Goal: Task Accomplishment & Management: Use online tool/utility

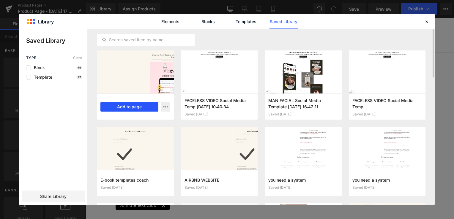
click at [142, 110] on button "Add to page" at bounding box center [129, 107] width 58 height 10
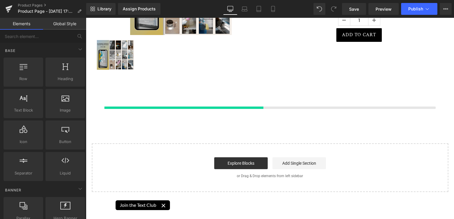
scroll to position [139, 0]
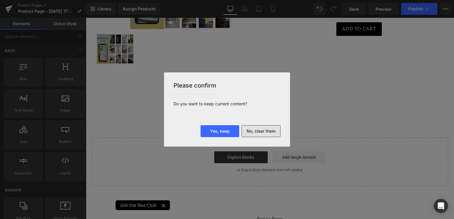
click at [276, 130] on button "No, clear them" at bounding box center [260, 131] width 39 height 12
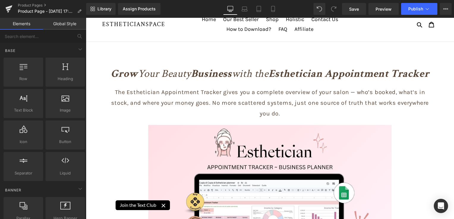
scroll to position [0, 0]
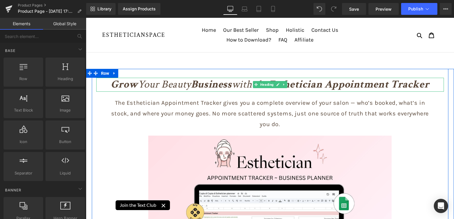
click at [304, 83] on strong "Esthetician Appointment Tracker" at bounding box center [348, 85] width 161 height 14
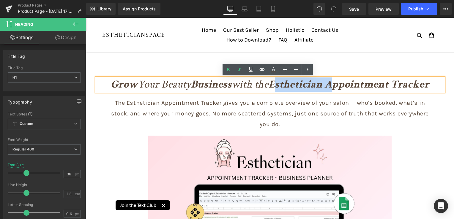
click at [276, 83] on strong "Esthetician Appointment Tracker" at bounding box center [348, 85] width 161 height 14
drag, startPoint x: 273, startPoint y: 83, endPoint x: 419, endPoint y: 86, distance: 146.7
click at [432, 83] on h1 "Grow Your Beauty Business with the Esthetician Appointment Tracker" at bounding box center [269, 85] width 347 height 14
copy strong "Esthetician Appointment Tracker"
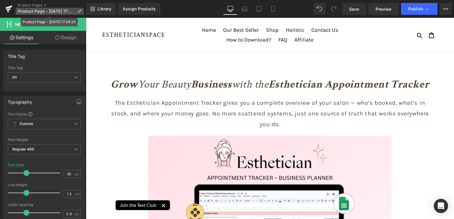
click at [49, 10] on span "Product Page - [DATE] 17:24:23" at bounding box center [46, 11] width 57 height 5
drag, startPoint x: 49, startPoint y: 10, endPoint x: 38, endPoint y: 10, distance: 11.0
click at [38, 10] on span "Product Page - [DATE] 17:24:23" at bounding box center [46, 11] width 57 height 5
drag, startPoint x: 124, startPoint y: 28, endPoint x: 141, endPoint y: 24, distance: 17.4
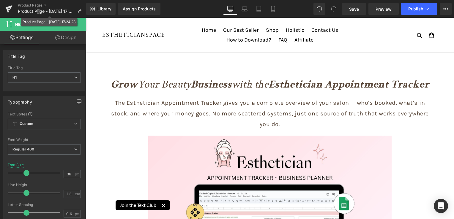
click at [189, 20] on nav "Home Our Best Seller Shop Holistic Contact Us How to Download? FAQ Affiliate" at bounding box center [270, 35] width 168 height 34
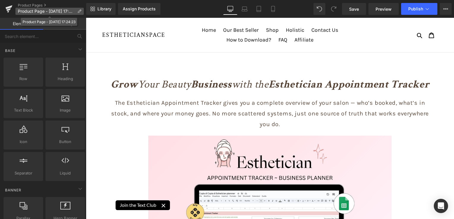
click at [79, 11] on icon at bounding box center [79, 11] width 4 height 4
click at [79, 8] on p "Product Page - [DATE] 17:24:23" at bounding box center [49, 11] width 68 height 7
click at [79, 11] on icon at bounding box center [79, 11] width 4 height 4
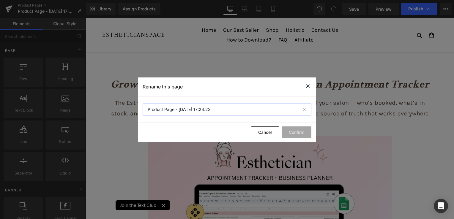
drag, startPoint x: 167, startPoint y: 104, endPoint x: 107, endPoint y: 102, distance: 60.6
click at [107, 102] on div "Rename this page Product Page - [DATE] 17:24:23 Cancel Confirm" at bounding box center [227, 109] width 454 height 219
paste input "Esthetician Appointment Tracker"
type input "Esthetician Appointment Tracker"
click at [294, 130] on button "Confirm" at bounding box center [297, 133] width 30 height 12
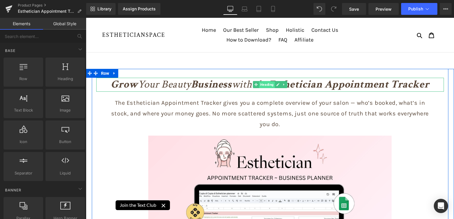
click at [262, 87] on span "Heading" at bounding box center [267, 84] width 16 height 7
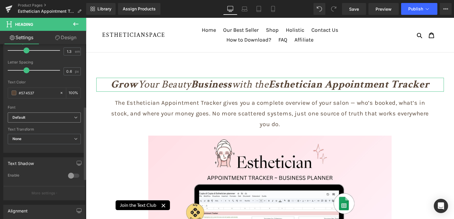
scroll to position [148, 0]
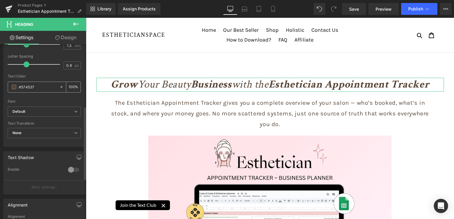
click at [14, 87] on span at bounding box center [14, 87] width 5 height 5
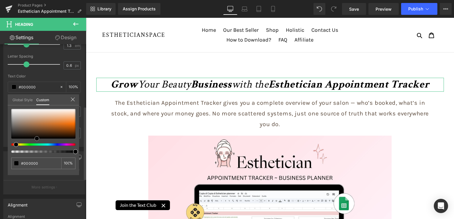
drag, startPoint x: 26, startPoint y: 129, endPoint x: 37, endPoint y: 144, distance: 19.1
click at [37, 144] on div at bounding box center [43, 131] width 64 height 44
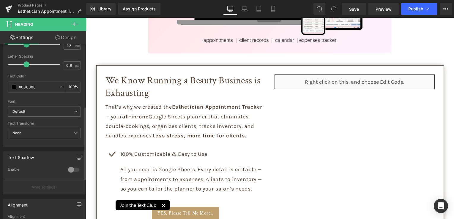
scroll to position [267, 0]
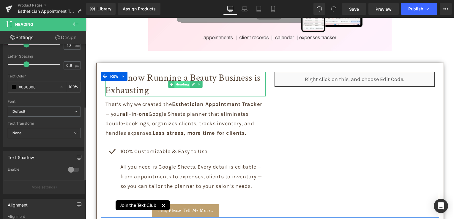
click at [172, 83] on link "Heading" at bounding box center [179, 84] width 22 height 7
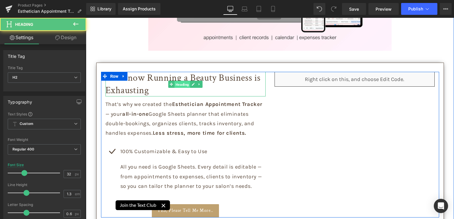
click at [176, 84] on span "Heading" at bounding box center [182, 84] width 16 height 7
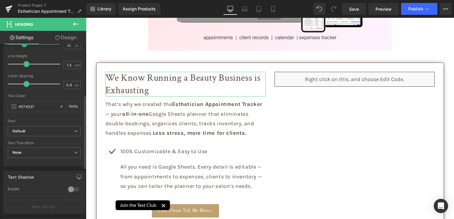
scroll to position [119, 0]
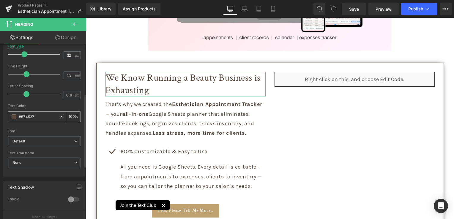
click at [15, 115] on span at bounding box center [14, 116] width 5 height 5
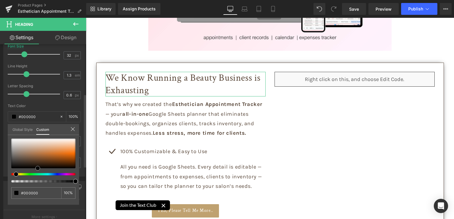
drag, startPoint x: 26, startPoint y: 159, endPoint x: 37, endPoint y: 181, distance: 25.6
click at [37, 181] on div at bounding box center [43, 161] width 64 height 44
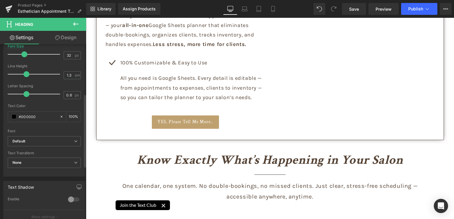
scroll to position [356, 0]
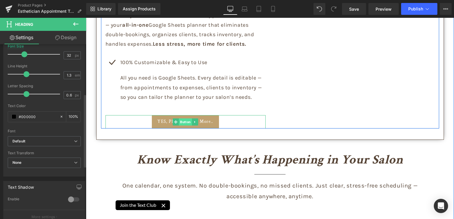
click at [184, 122] on span "Button" at bounding box center [185, 121] width 13 height 7
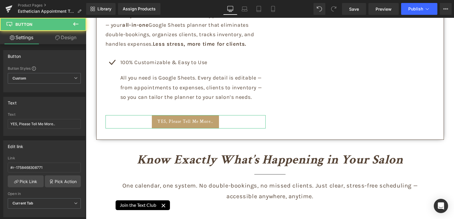
click at [61, 39] on link "Design" at bounding box center [65, 37] width 43 height 13
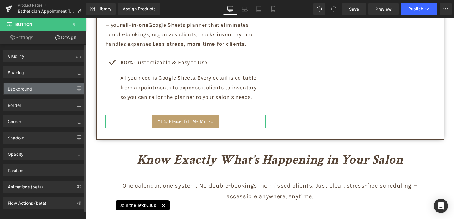
click at [21, 89] on div "Background" at bounding box center [20, 87] width 24 height 8
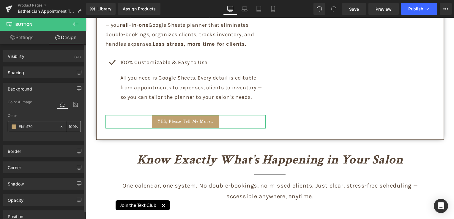
click at [15, 124] on span at bounding box center [14, 126] width 5 height 5
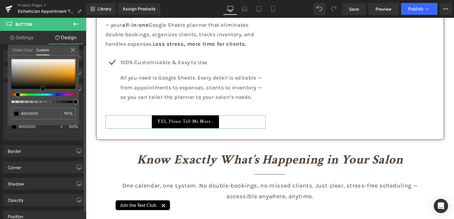
drag, startPoint x: 36, startPoint y: 72, endPoint x: 44, endPoint y: 99, distance: 28.6
click at [44, 99] on div at bounding box center [43, 81] width 64 height 44
click at [8, 117] on div "#bfa170 100 %" at bounding box center [43, 92] width 71 height 66
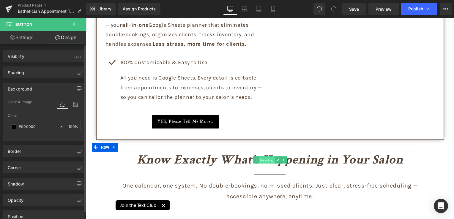
click at [261, 160] on span "Heading" at bounding box center [267, 160] width 16 height 7
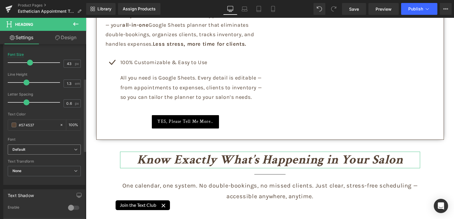
scroll to position [119, 0]
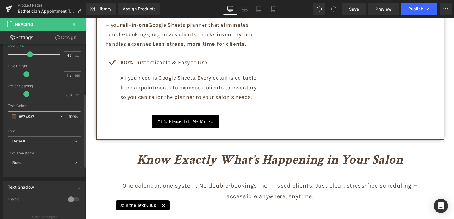
click at [14, 116] on span at bounding box center [14, 116] width 5 height 5
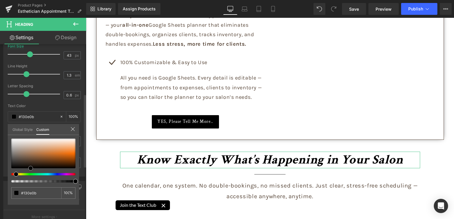
drag, startPoint x: 26, startPoint y: 160, endPoint x: 31, endPoint y: 173, distance: 13.9
click at [31, 173] on div at bounding box center [43, 161] width 64 height 44
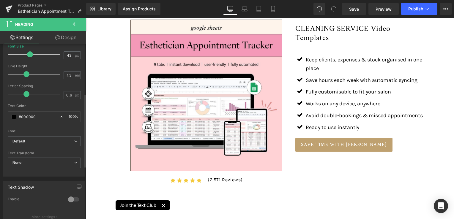
scroll to position [564, 0]
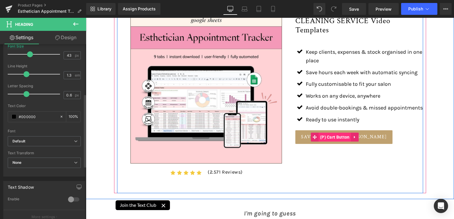
click at [338, 142] on span "(P) Cart Button" at bounding box center [334, 137] width 33 height 9
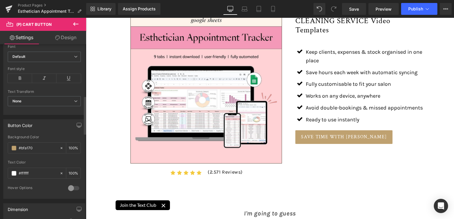
scroll to position [238, 0]
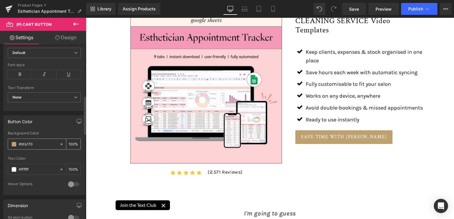
click at [15, 143] on span at bounding box center [14, 144] width 5 height 5
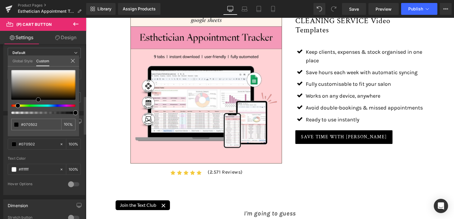
drag, startPoint x: 35, startPoint y: 85, endPoint x: 40, endPoint y: 105, distance: 21.4
click at [40, 105] on div at bounding box center [43, 92] width 64 height 44
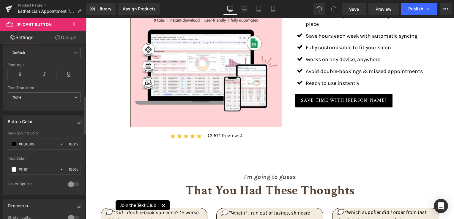
scroll to position [683, 0]
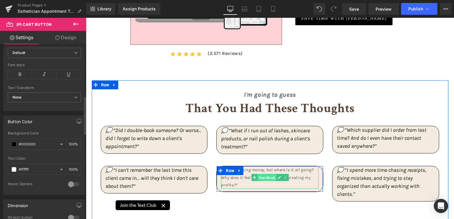
click at [265, 175] on span "Text Block" at bounding box center [266, 177] width 19 height 7
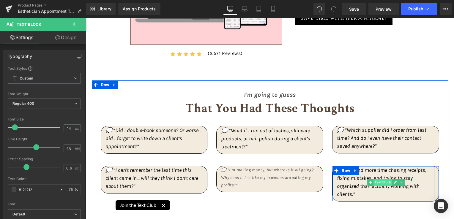
click at [378, 181] on span "Text Block" at bounding box center [382, 182] width 19 height 7
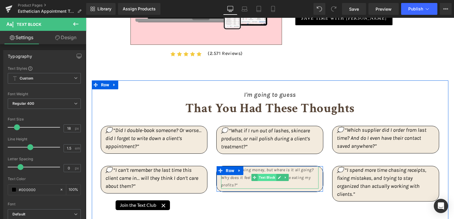
click at [261, 177] on span "Text Block" at bounding box center [266, 177] width 19 height 7
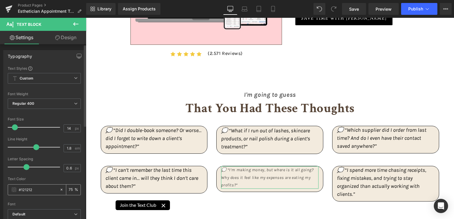
click at [13, 188] on span at bounding box center [14, 189] width 5 height 5
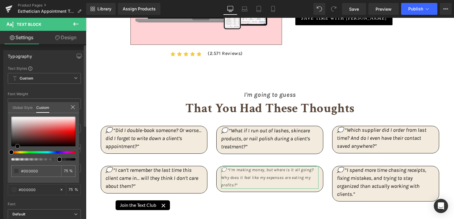
drag, startPoint x: 13, startPoint y: 143, endPoint x: 21, endPoint y: 155, distance: 14.2
click at [20, 155] on div at bounding box center [43, 139] width 64 height 44
drag, startPoint x: 145, startPoint y: 178, endPoint x: 108, endPoint y: 167, distance: 38.8
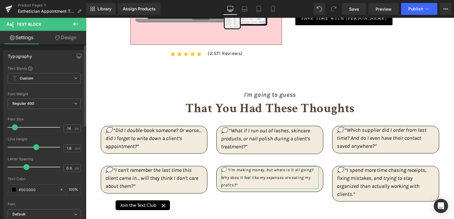
click at [5, 188] on div "Text Styles Custom Custom Setup Global Style Custom Setup Global Style Thin 100…" at bounding box center [44, 158] width 81 height 184
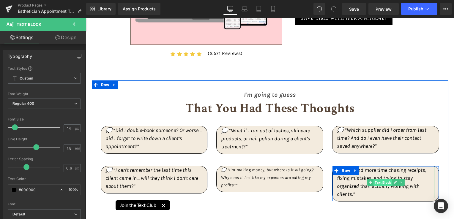
click at [376, 179] on span "Text Block" at bounding box center [382, 182] width 19 height 7
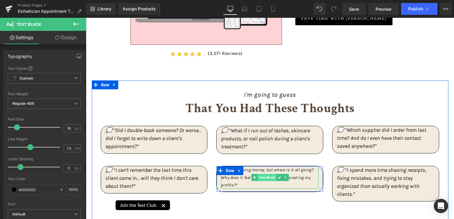
click at [267, 176] on span "Text Block" at bounding box center [266, 177] width 19 height 7
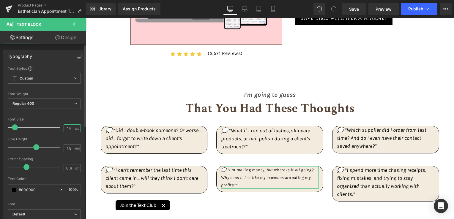
click at [64, 129] on input "14" at bounding box center [69, 128] width 10 height 7
type input "18"
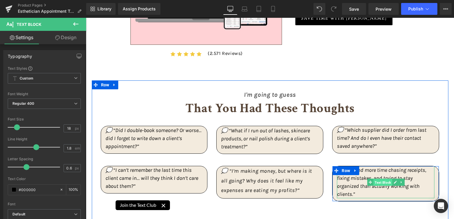
click at [373, 182] on span "Text Block" at bounding box center [382, 182] width 19 height 7
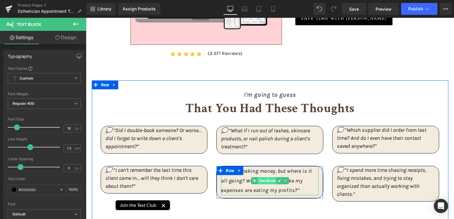
click at [257, 181] on span "Text Block" at bounding box center [266, 180] width 19 height 7
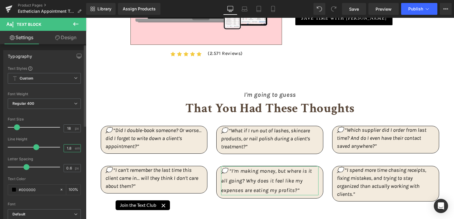
click at [69, 148] on input "1.8" at bounding box center [69, 148] width 10 height 7
type input "1.5"
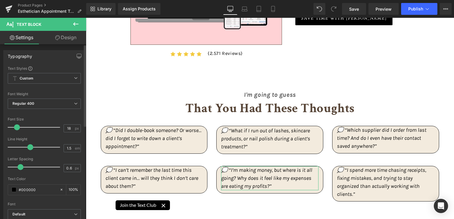
drag, startPoint x: 25, startPoint y: 167, endPoint x: 19, endPoint y: 167, distance: 5.6
click at [19, 167] on span at bounding box center [21, 167] width 6 height 6
click at [12, 174] on div at bounding box center [44, 175] width 73 height 4
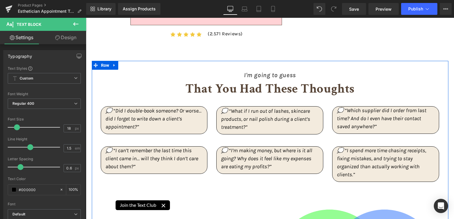
scroll to position [713, 0]
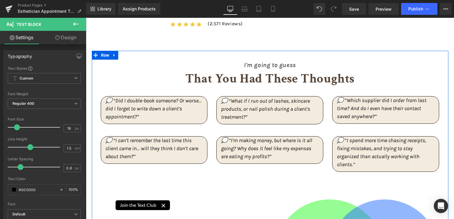
click at [257, 77] on div "That You had these thoughts Heading" at bounding box center [270, 79] width 336 height 17
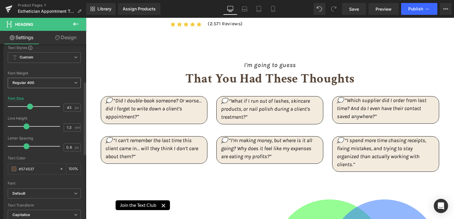
scroll to position [89, 0]
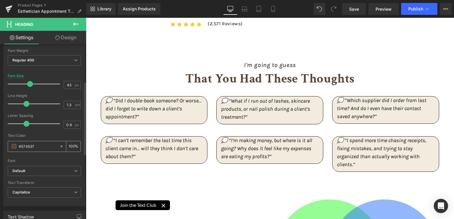
click at [13, 146] on span at bounding box center [14, 146] width 5 height 5
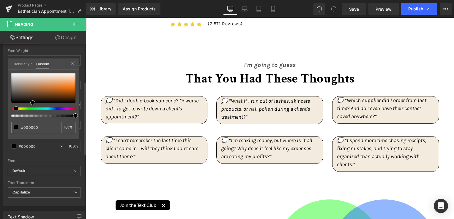
drag, startPoint x: 31, startPoint y: 109, endPoint x: 33, endPoint y: 113, distance: 4.7
click at [33, 113] on div at bounding box center [43, 95] width 64 height 44
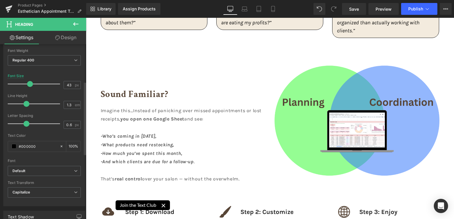
scroll to position [861, 0]
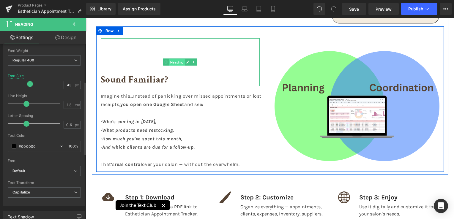
click at [177, 62] on span "Heading" at bounding box center [177, 62] width 16 height 7
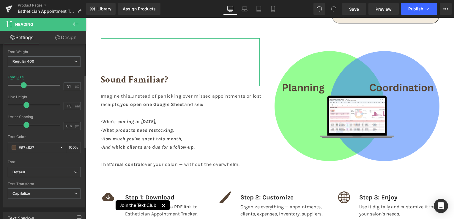
scroll to position [89, 0]
click at [12, 147] on span at bounding box center [14, 146] width 5 height 5
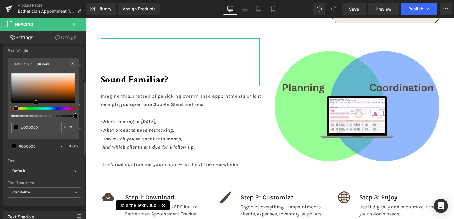
drag, startPoint x: 26, startPoint y: 92, endPoint x: 33, endPoint y: 119, distance: 28.1
click at [36, 113] on div at bounding box center [43, 95] width 64 height 44
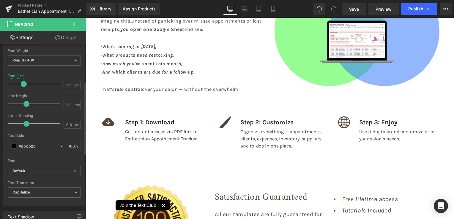
scroll to position [950, 0]
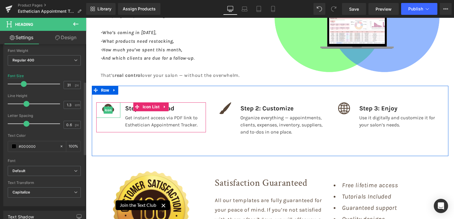
click at [106, 110] on span "Icon" at bounding box center [108, 110] width 9 height 7
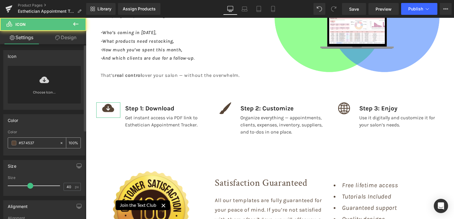
click at [13, 144] on span at bounding box center [14, 143] width 5 height 5
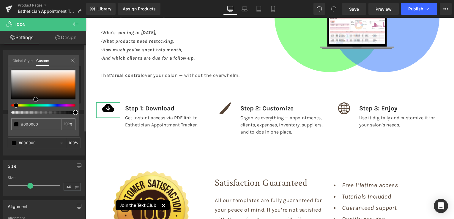
drag, startPoint x: 25, startPoint y: 92, endPoint x: 19, endPoint y: 139, distance: 47.3
click at [35, 116] on div "#574537 100 %" at bounding box center [43, 103] width 71 height 66
drag, startPoint x: 7, startPoint y: 154, endPoint x: 15, endPoint y: 151, distance: 7.9
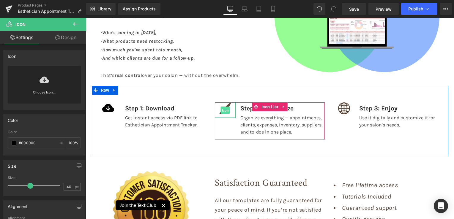
click at [223, 111] on span "Icon" at bounding box center [225, 110] width 9 height 7
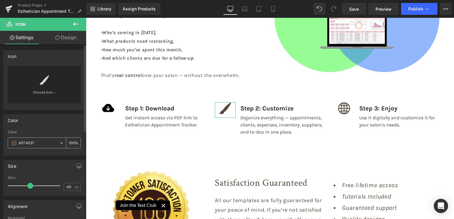
click at [12, 142] on span at bounding box center [14, 143] width 5 height 5
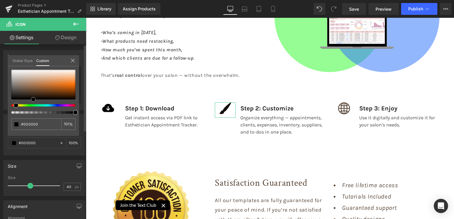
drag, startPoint x: 26, startPoint y: 92, endPoint x: 33, endPoint y: 114, distance: 23.5
click at [33, 114] on div "#574537 100 %" at bounding box center [43, 103] width 71 height 66
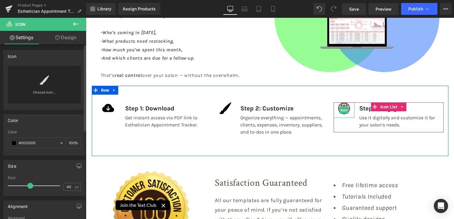
drag, startPoint x: 343, startPoint y: 108, endPoint x: 283, endPoint y: 116, distance: 60.8
click at [343, 108] on span "Icon" at bounding box center [343, 110] width 9 height 7
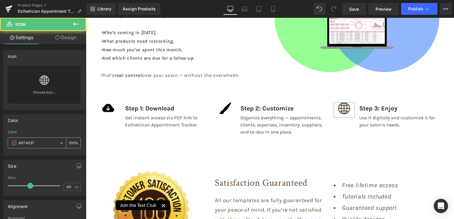
click at [15, 141] on span at bounding box center [14, 143] width 5 height 5
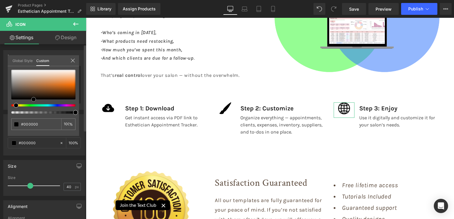
drag, startPoint x: 26, startPoint y: 92, endPoint x: 34, endPoint y: 112, distance: 21.1
click at [34, 112] on div at bounding box center [43, 92] width 64 height 44
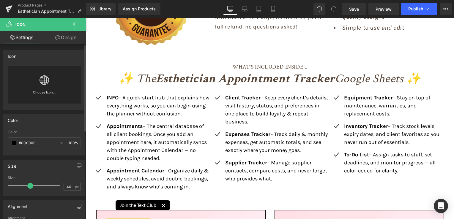
scroll to position [1188, 0]
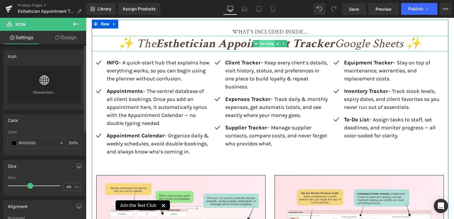
click at [266, 42] on span "Heading" at bounding box center [267, 43] width 16 height 7
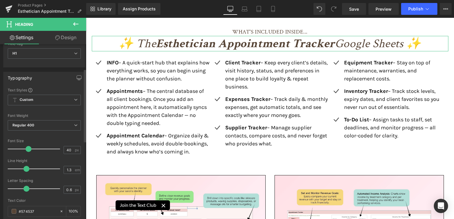
scroll to position [59, 0]
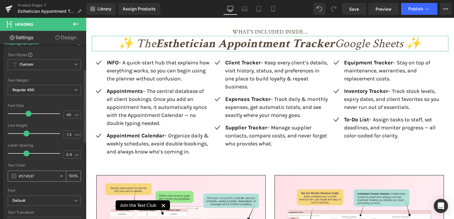
click at [12, 174] on span at bounding box center [14, 176] width 5 height 5
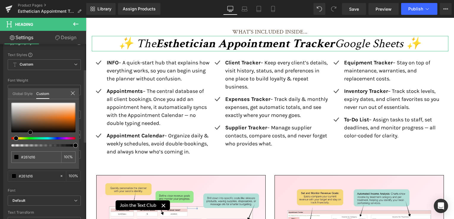
drag, startPoint x: 24, startPoint y: 124, endPoint x: 29, endPoint y: 146, distance: 21.8
click at [31, 143] on div at bounding box center [43, 125] width 64 height 44
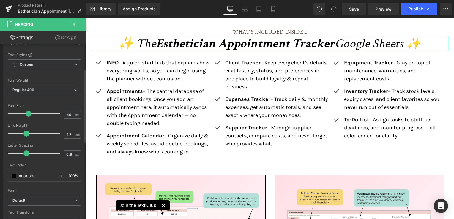
click at [7, 162] on div "Text Styles Custom Custom Setup Global Style Custom Setup Global Style Thin 100…" at bounding box center [44, 144] width 81 height 184
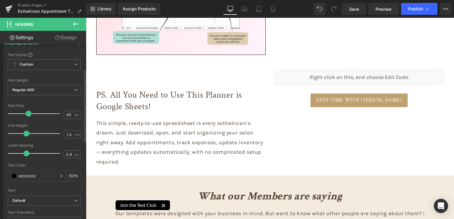
scroll to position [1990, 0]
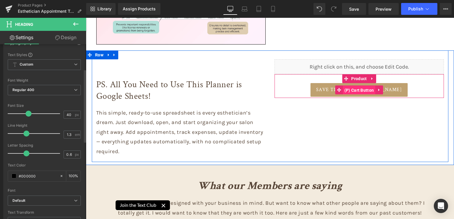
click at [357, 90] on span "(P) Cart Button" at bounding box center [359, 90] width 33 height 9
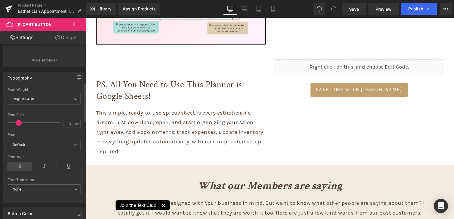
scroll to position [178, 0]
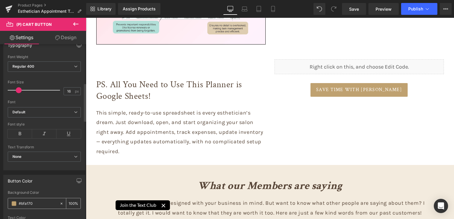
click at [14, 201] on span at bounding box center [14, 203] width 5 height 5
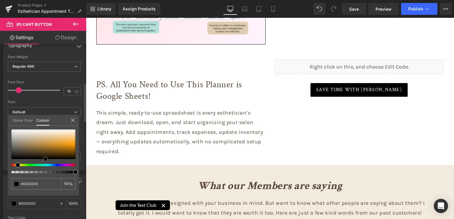
drag, startPoint x: 37, startPoint y: 141, endPoint x: 46, endPoint y: 174, distance: 33.9
click at [47, 174] on div "#bfa170 100 %" at bounding box center [43, 162] width 71 height 66
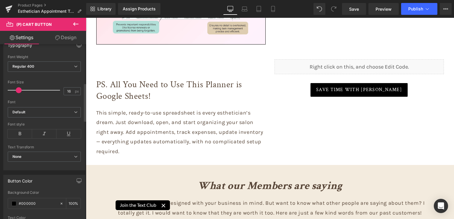
click at [5, 153] on div "Thin 100 Semi Thin 200 Light 300 Regular 400 Medium 500 Semi Bold 600 Super Bol…" at bounding box center [44, 112] width 81 height 115
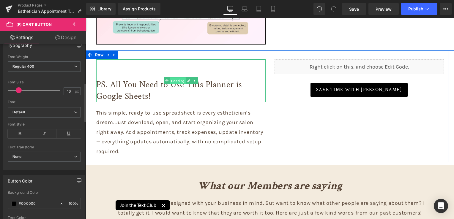
click at [173, 81] on span "Heading" at bounding box center [178, 81] width 16 height 7
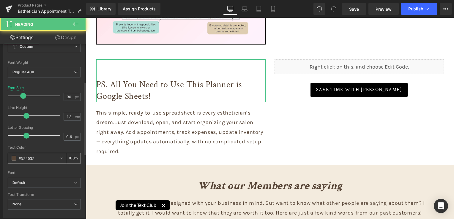
scroll to position [89, 0]
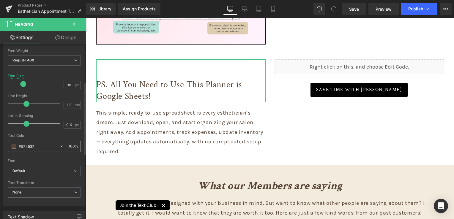
click at [15, 146] on span at bounding box center [14, 146] width 5 height 5
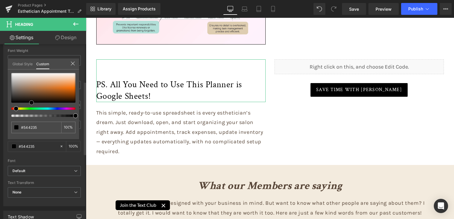
drag, startPoint x: 26, startPoint y: 94, endPoint x: 36, endPoint y: 119, distance: 26.7
click at [36, 119] on div "#574537 100 %" at bounding box center [43, 106] width 71 height 66
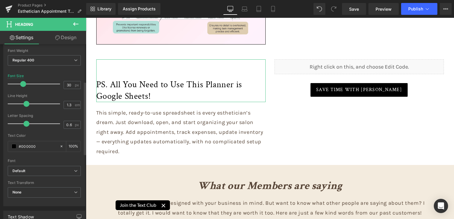
click at [6, 154] on div "Text Styles Custom Custom Setup Global Style Custom Setup Global Style Thin 100…" at bounding box center [44, 115] width 81 height 184
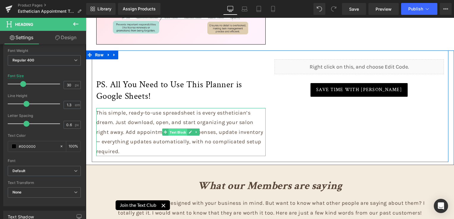
click at [180, 133] on span "Text Block" at bounding box center [177, 132] width 19 height 7
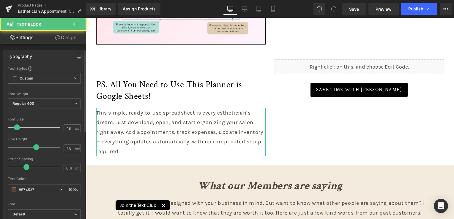
scroll to position [59, 0]
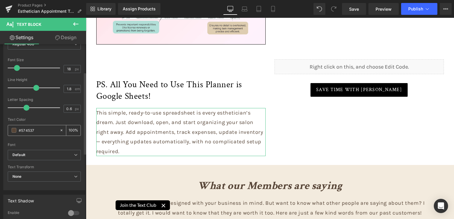
click at [15, 129] on span at bounding box center [14, 130] width 5 height 5
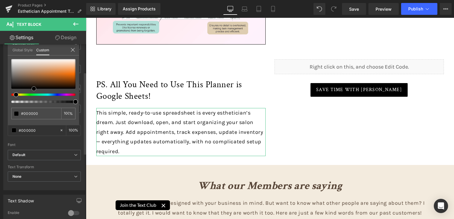
drag, startPoint x: 29, startPoint y: 94, endPoint x: 29, endPoint y: 112, distance: 18.1
click at [34, 105] on div "#574537 100 %" at bounding box center [43, 92] width 71 height 66
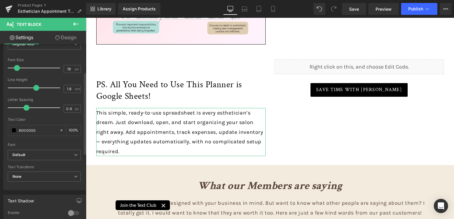
click at [4, 154] on div "Text Styles Custom Custom Setup Global Style Custom Setup Global Style Thin 100…" at bounding box center [44, 99] width 81 height 184
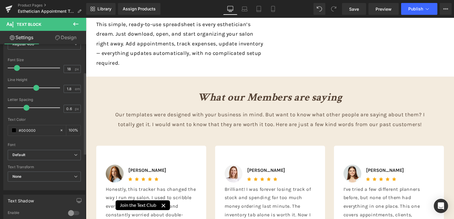
scroll to position [2079, 0]
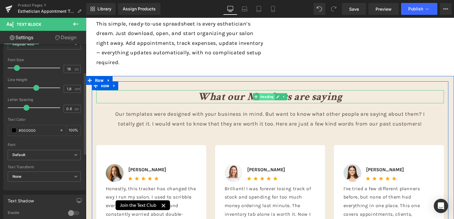
click at [264, 96] on span "Heading" at bounding box center [267, 96] width 16 height 7
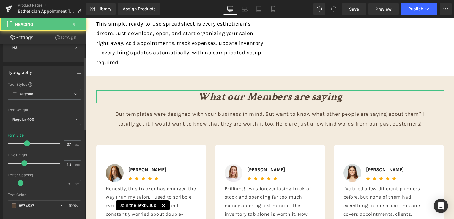
scroll to position [89, 0]
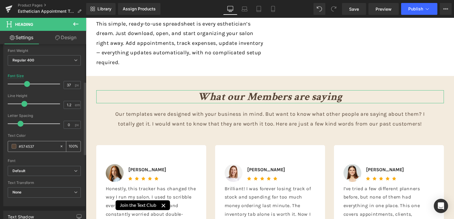
click at [13, 144] on span at bounding box center [14, 146] width 5 height 5
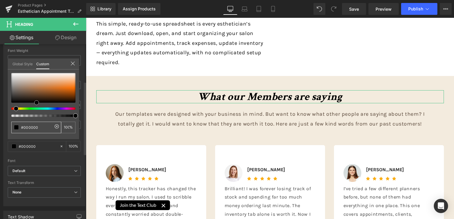
drag, startPoint x: 29, startPoint y: 108, endPoint x: 5, endPoint y: 153, distance: 51.7
click at [35, 122] on div "#574537 100 %" at bounding box center [43, 106] width 71 height 66
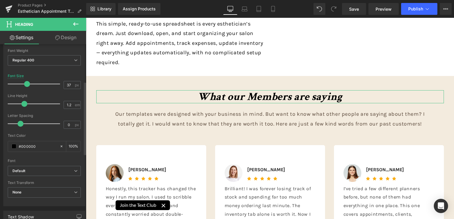
click at [3, 157] on div "Typography Text Styles Custom Custom Setup Global Style Custom Setup Global Sty…" at bounding box center [44, 104] width 89 height 204
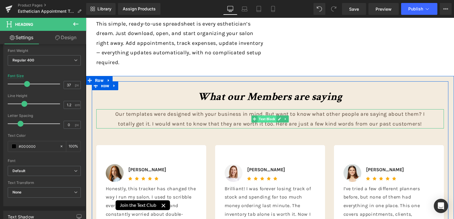
click at [270, 116] on span "Text Block" at bounding box center [266, 119] width 19 height 7
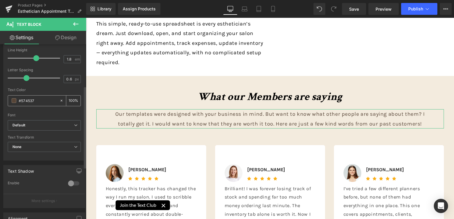
click at [15, 100] on span at bounding box center [14, 100] width 5 height 5
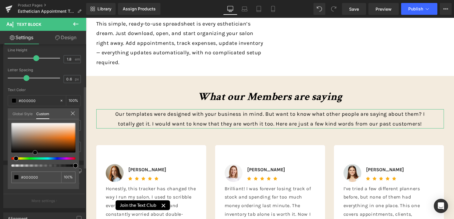
drag, startPoint x: 25, startPoint y: 144, endPoint x: 34, endPoint y: 166, distance: 23.4
click at [34, 166] on div at bounding box center [43, 145] width 64 height 44
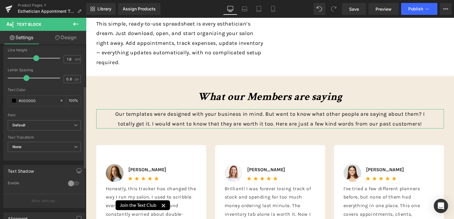
click at [5, 132] on div "Text Styles Custom Custom Setup Global Style Custom Setup Global Style Thin 100…" at bounding box center [44, 69] width 81 height 184
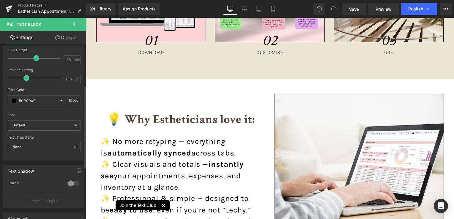
scroll to position [2554, 0]
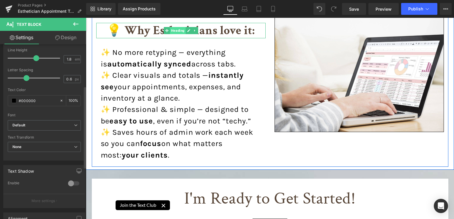
click at [175, 31] on span "Heading" at bounding box center [178, 30] width 16 height 7
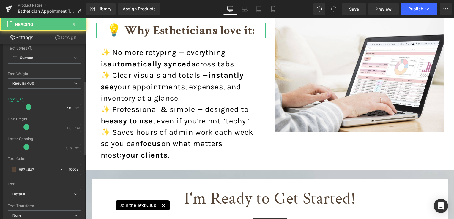
scroll to position [89, 0]
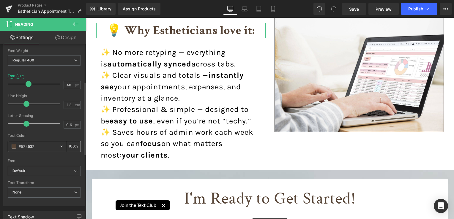
click at [13, 145] on span at bounding box center [14, 146] width 5 height 5
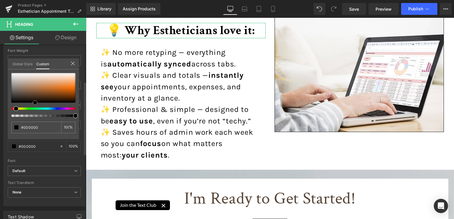
drag, startPoint x: 25, startPoint y: 93, endPoint x: 38, endPoint y: 119, distance: 29.9
click at [38, 119] on div "#574537 100 %" at bounding box center [43, 106] width 71 height 66
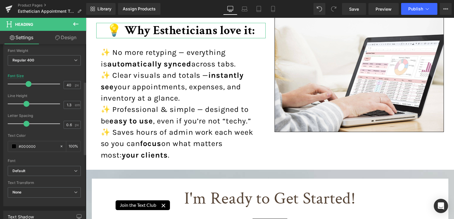
click at [1, 154] on div "Typography Text Styles Custom Custom Setup Global Style Custom Setup Global Sty…" at bounding box center [44, 104] width 89 height 204
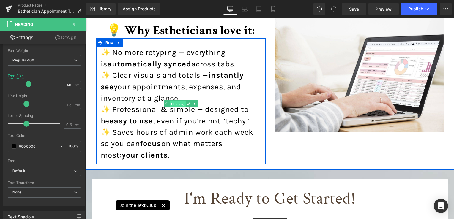
click at [181, 103] on span "Heading" at bounding box center [178, 104] width 16 height 7
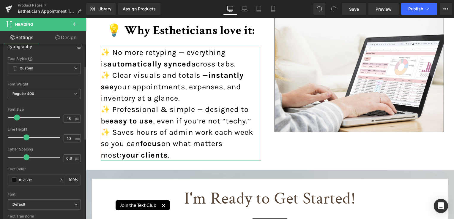
scroll to position [59, 0]
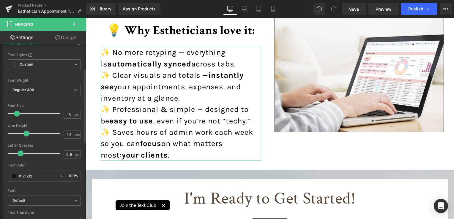
drag, startPoint x: 27, startPoint y: 153, endPoint x: 22, endPoint y: 153, distance: 5.4
click at [22, 153] on span at bounding box center [21, 154] width 6 height 6
click at [17, 115] on span at bounding box center [17, 114] width 6 height 6
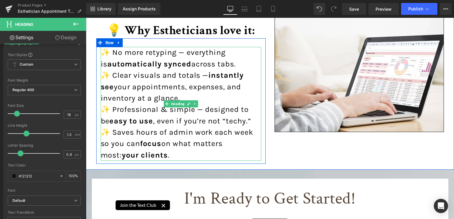
click at [222, 96] on div "✨ No more retyping — everything is automatically synced across tabs. ✨ Clear vi…" at bounding box center [181, 104] width 160 height 114
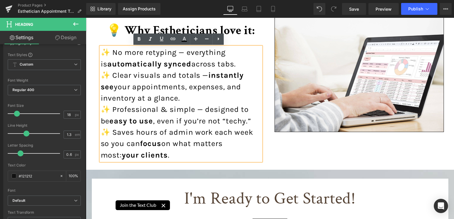
click at [267, 157] on div "💡 Why Estheticians love it: Heading ✨ No more retyping — everything is automati…" at bounding box center [181, 81] width 178 height 165
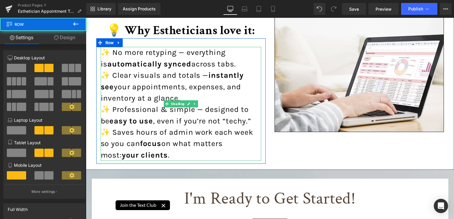
click at [177, 102] on span "Heading" at bounding box center [178, 103] width 16 height 7
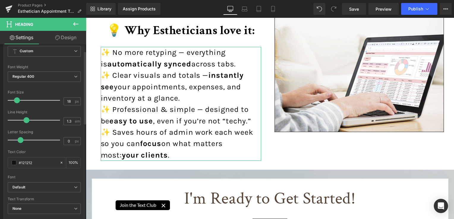
scroll to position [89, 0]
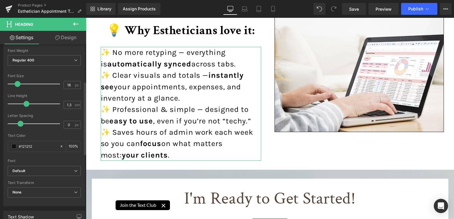
click at [17, 85] on span at bounding box center [18, 84] width 6 height 6
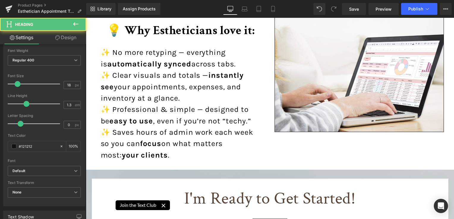
click at [133, 110] on span "✨ Professional & simple — designed to be easy to use , even if you’re not “tech…" at bounding box center [176, 115] width 150 height 20
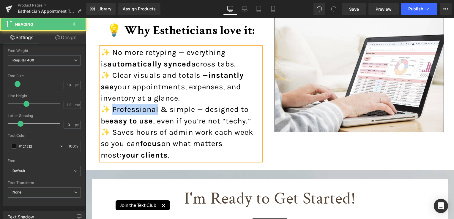
click at [133, 110] on span "✨ Professional & simple — designed to be easy to use , even if you’re not “tech…" at bounding box center [176, 115] width 150 height 20
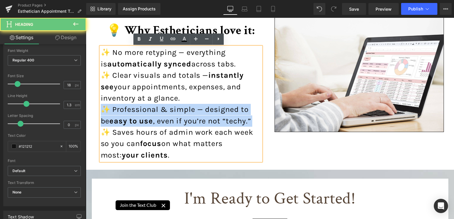
click at [133, 110] on span "✨ Professional & simple — designed to be easy to use , even if you’re not “tech…" at bounding box center [176, 115] width 150 height 20
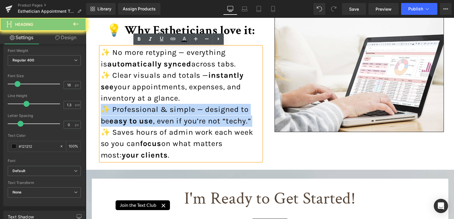
click at [133, 110] on span "✨ Professional & simple — designed to be easy to use , even if you’re not “tech…" at bounding box center [176, 115] width 150 height 20
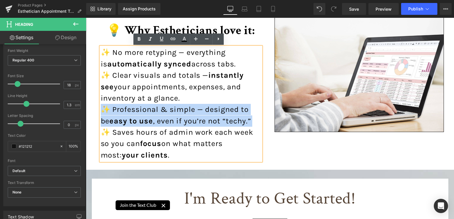
click at [140, 123] on strong "easy to use" at bounding box center [131, 121] width 44 height 9
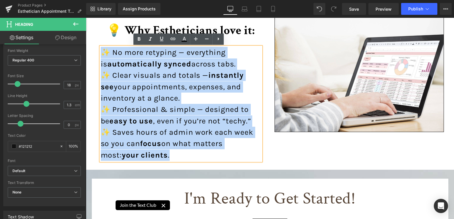
drag, startPoint x: 145, startPoint y: 156, endPoint x: 94, endPoint y: 56, distance: 112.2
click at [94, 56] on div "💡 Why Estheticians love it: Heading ✨ No more retyping — everything is automati…" at bounding box center [181, 81] width 178 height 165
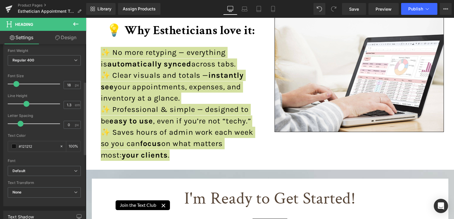
click at [17, 84] on span at bounding box center [16, 84] width 6 height 6
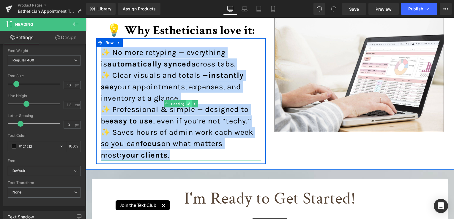
click at [187, 102] on icon at bounding box center [188, 104] width 3 height 4
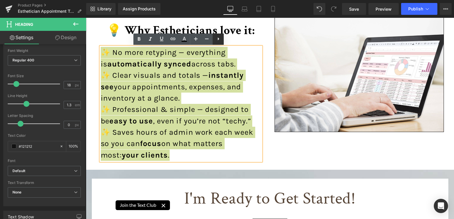
click at [216, 39] on icon at bounding box center [218, 38] width 7 height 7
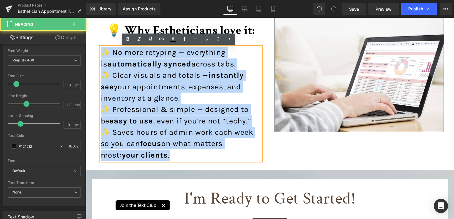
click at [203, 155] on div "✨ No more retyping — everything is automatically synced across tabs. ✨ Clear vi…" at bounding box center [181, 104] width 160 height 114
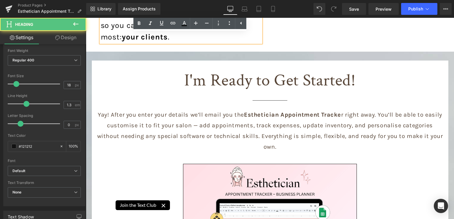
scroll to position [2673, 0]
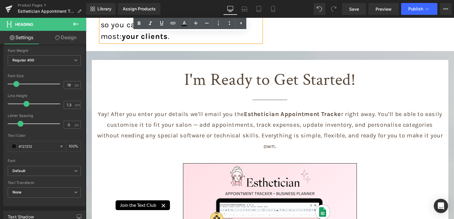
click at [238, 75] on h1 "I'm Ready to Get Started!" at bounding box center [269, 80] width 347 height 22
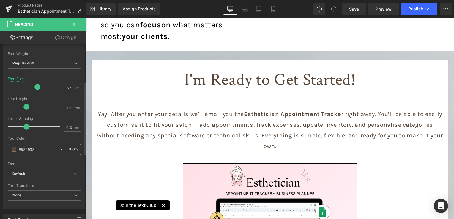
scroll to position [89, 0]
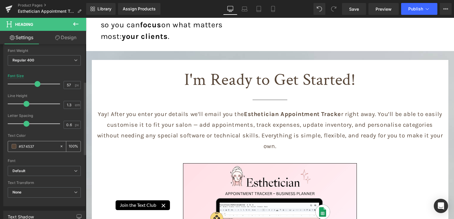
click at [13, 142] on div "#574537" at bounding box center [33, 146] width 51 height 10
click at [17, 146] on div "#574537" at bounding box center [33, 146] width 51 height 10
click at [14, 144] on span at bounding box center [14, 146] width 5 height 5
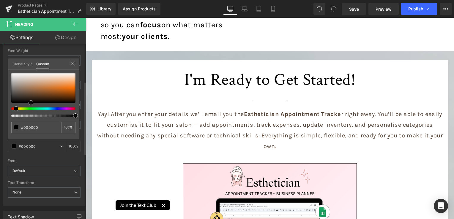
drag, startPoint x: 26, startPoint y: 95, endPoint x: 31, endPoint y: 116, distance: 21.6
click at [31, 116] on div at bounding box center [43, 95] width 64 height 44
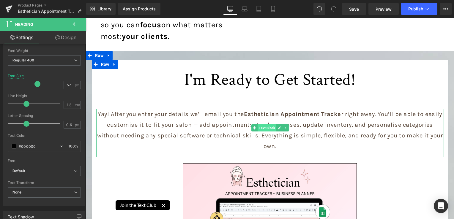
click at [263, 128] on span "Text Block" at bounding box center [266, 127] width 19 height 7
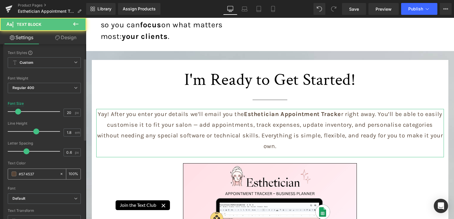
scroll to position [30, 0]
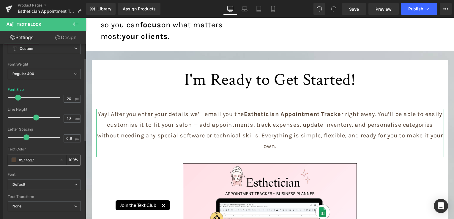
click at [13, 161] on span at bounding box center [14, 160] width 5 height 5
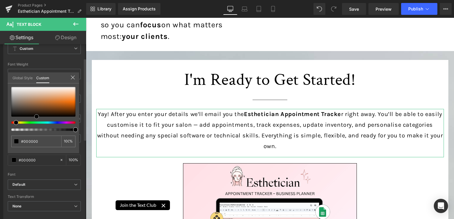
drag, startPoint x: 24, startPoint y: 110, endPoint x: 35, endPoint y: 127, distance: 19.9
click at [35, 127] on div at bounding box center [43, 109] width 64 height 44
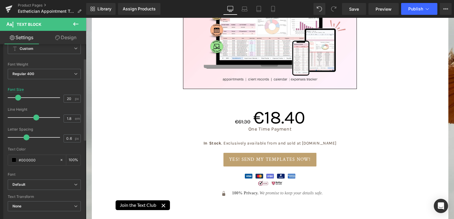
scroll to position [2881, 0]
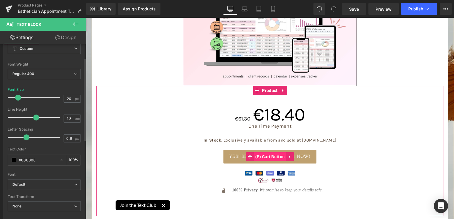
click at [268, 152] on span "(P) Cart Button" at bounding box center [270, 156] width 33 height 9
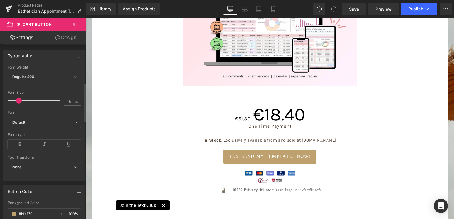
scroll to position [178, 0]
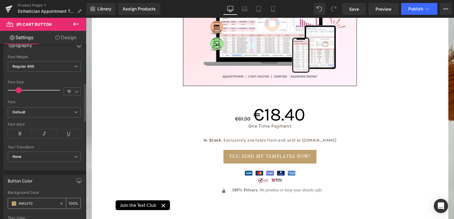
click at [15, 201] on span at bounding box center [14, 203] width 5 height 5
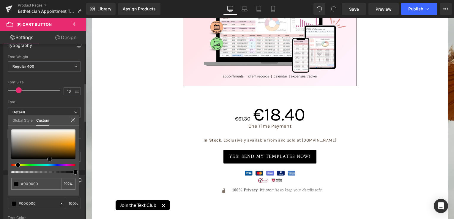
drag, startPoint x: 35, startPoint y: 142, endPoint x: 49, endPoint y: 171, distance: 32.0
click at [49, 171] on div at bounding box center [43, 151] width 64 height 44
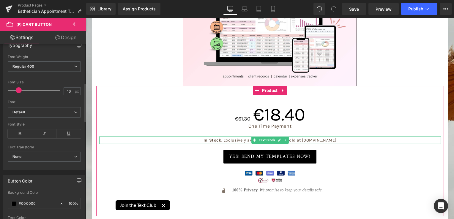
click at [314, 137] on p "In Stock . Exclusively available from and sold at [DOMAIN_NAME]" at bounding box center [270, 140] width 342 height 7
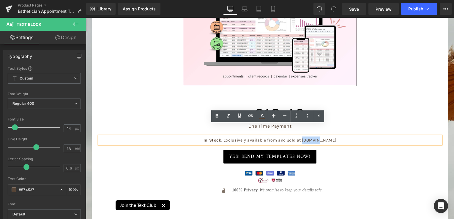
drag, startPoint x: 306, startPoint y: 128, endPoint x: 319, endPoint y: 129, distance: 13.4
click at [319, 137] on p "In Stock . Exclusively available from and sold at [DOMAIN_NAME]" at bounding box center [270, 140] width 342 height 7
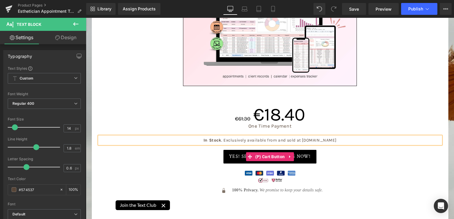
click at [370, 150] on div "YES! SEND MY TEMPLATES NOW!" at bounding box center [270, 157] width 342 height 14
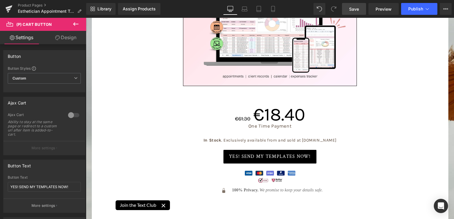
click at [357, 11] on span "Save" at bounding box center [354, 9] width 10 height 6
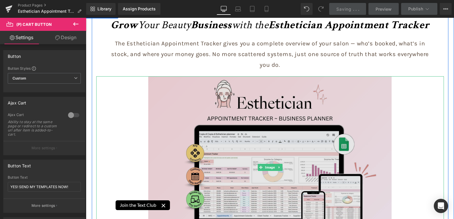
scroll to position [0, 0]
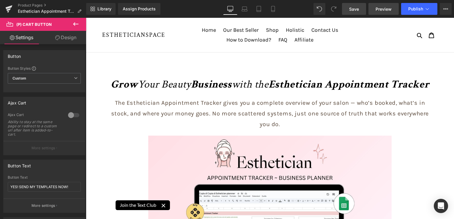
click at [380, 10] on span "Preview" at bounding box center [383, 9] width 16 height 6
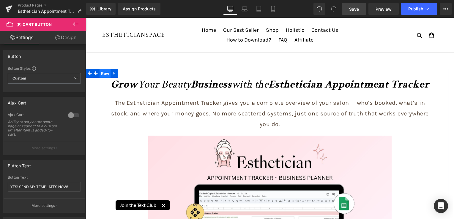
click at [102, 73] on span "Row" at bounding box center [104, 73] width 11 height 9
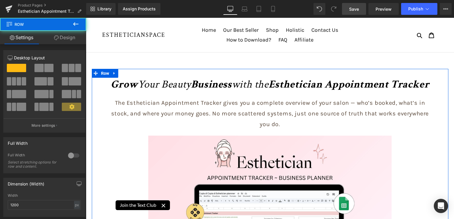
click at [71, 37] on link "Design" at bounding box center [64, 37] width 43 height 13
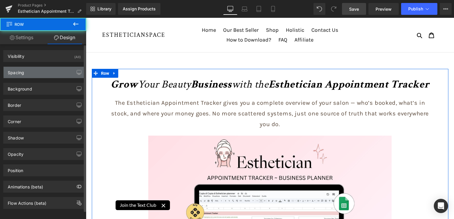
click at [44, 77] on div "Spacing" at bounding box center [44, 72] width 81 height 11
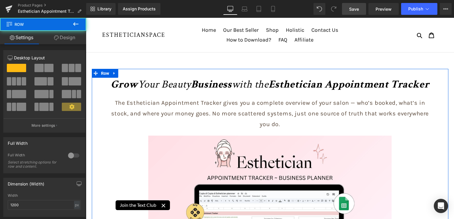
click at [64, 40] on link "Design" at bounding box center [64, 37] width 43 height 13
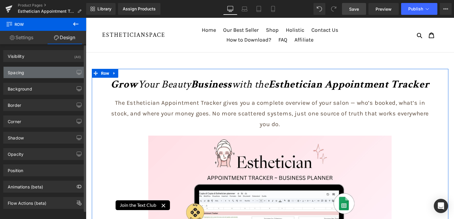
click at [45, 72] on div "Spacing" at bounding box center [44, 72] width 81 height 11
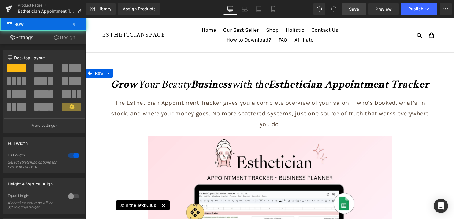
click at [68, 35] on link "Design" at bounding box center [64, 37] width 43 height 13
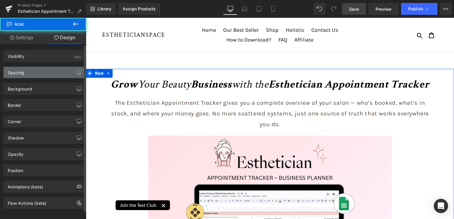
click at [42, 71] on div "Spacing" at bounding box center [44, 72] width 81 height 11
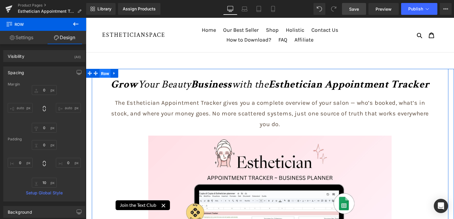
click at [102, 75] on span "Row" at bounding box center [104, 73] width 11 height 9
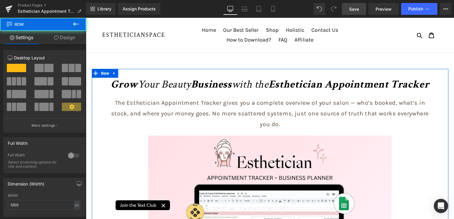
click at [54, 39] on icon at bounding box center [56, 37] width 5 height 5
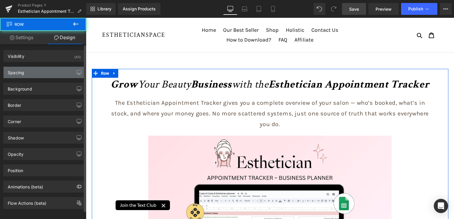
click at [42, 72] on div "Spacing" at bounding box center [44, 72] width 81 height 11
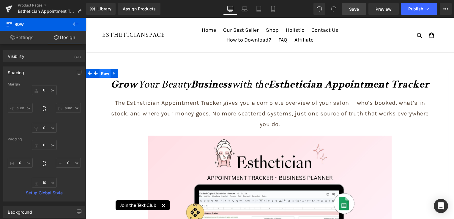
click at [99, 69] on span "Row" at bounding box center [104, 73] width 11 height 9
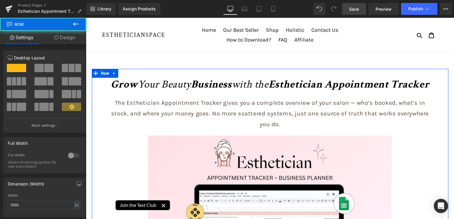
click at [65, 41] on link "Design" at bounding box center [64, 37] width 43 height 13
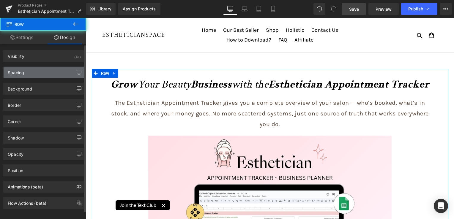
click at [34, 74] on div "Spacing" at bounding box center [44, 72] width 81 height 11
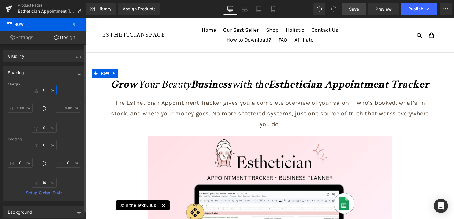
click at [44, 91] on input "0" at bounding box center [44, 90] width 25 height 10
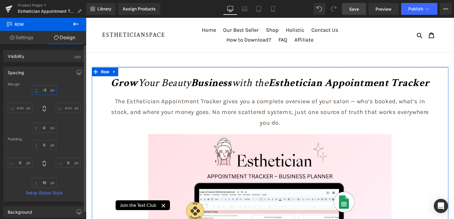
type input "-50"
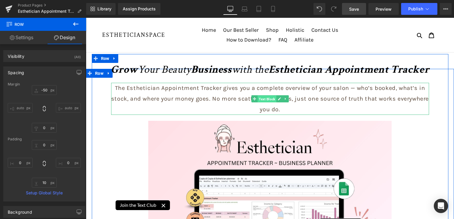
click at [263, 98] on span "Text Block" at bounding box center [266, 99] width 19 height 7
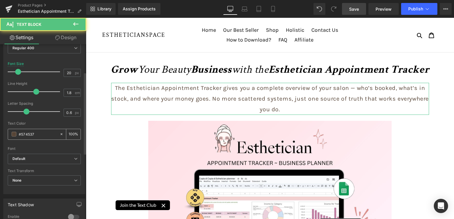
scroll to position [59, 0]
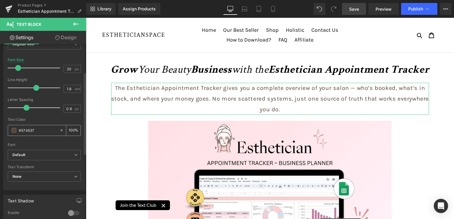
click at [15, 129] on span at bounding box center [14, 130] width 5 height 5
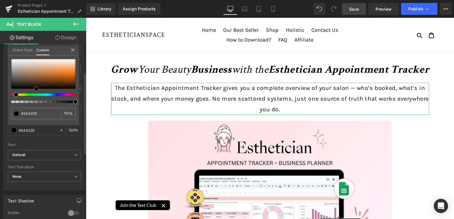
drag, startPoint x: 24, startPoint y: 80, endPoint x: 37, endPoint y: 102, distance: 24.3
click at [38, 100] on div at bounding box center [43, 81] width 64 height 44
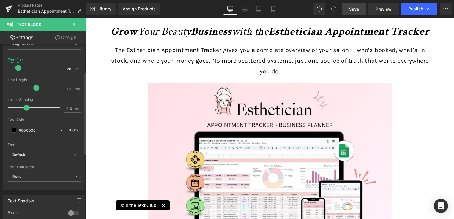
scroll to position [0, 0]
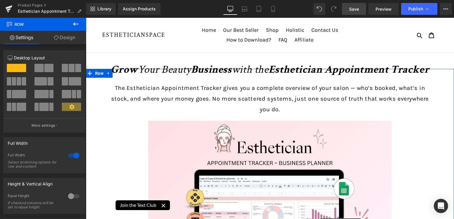
click at [71, 37] on link "Design" at bounding box center [64, 37] width 43 height 13
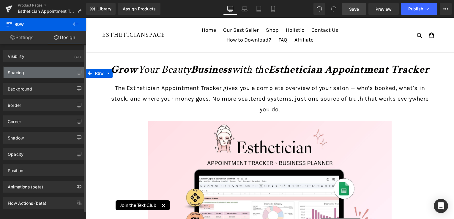
click at [28, 72] on div "Spacing" at bounding box center [44, 72] width 81 height 11
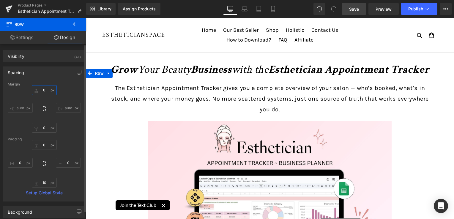
click at [46, 91] on input "0" at bounding box center [44, 90] width 25 height 10
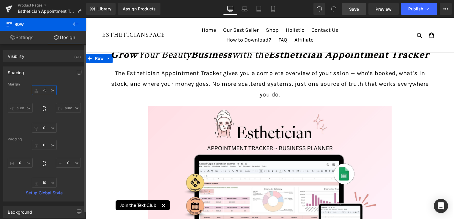
type input "-"
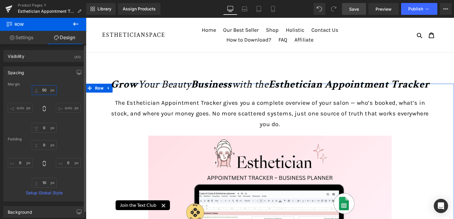
type input "5"
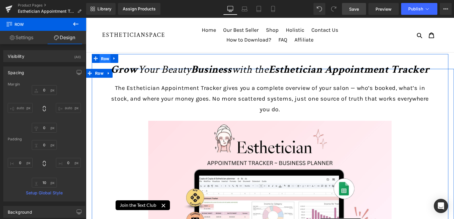
click at [101, 57] on span "Row" at bounding box center [104, 58] width 11 height 9
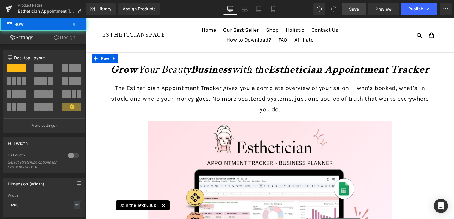
click at [59, 37] on link "Design" at bounding box center [64, 37] width 43 height 13
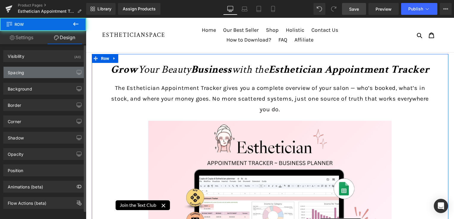
click at [37, 78] on div "Spacing" at bounding box center [44, 72] width 81 height 11
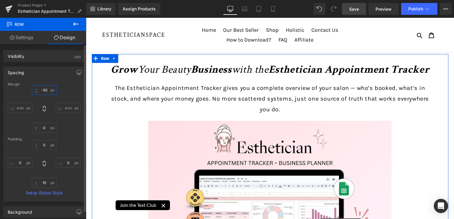
click at [44, 89] on input "text" at bounding box center [44, 90] width 25 height 10
type input "-50"
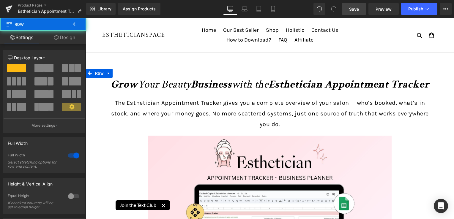
click at [65, 36] on link "Design" at bounding box center [64, 37] width 43 height 13
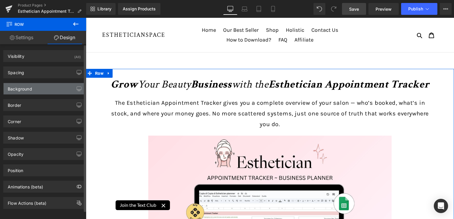
click at [23, 86] on div "Background" at bounding box center [20, 87] width 24 height 8
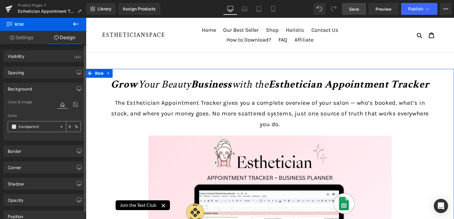
click at [15, 125] on span at bounding box center [14, 126] width 5 height 5
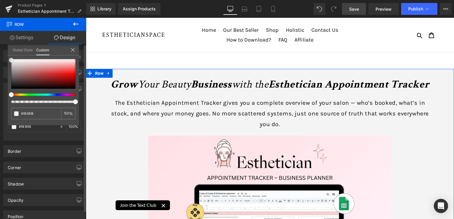
drag, startPoint x: 21, startPoint y: 75, endPoint x: 5, endPoint y: 60, distance: 22.3
click at [5, 78] on div "Background Color & Image color Color transparent 0 % Image Replace Image Upload…" at bounding box center [44, 109] width 89 height 62
drag, startPoint x: 12, startPoint y: 60, endPoint x: 19, endPoint y: 59, distance: 7.4
click at [19, 59] on span at bounding box center [18, 59] width 5 height 5
click at [61, 35] on link "Design" at bounding box center [64, 37] width 43 height 13
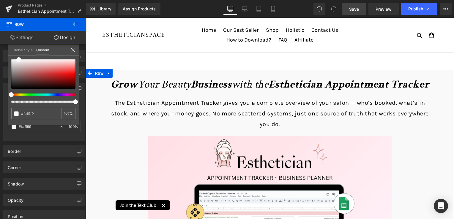
click at [30, 37] on link "Settings" at bounding box center [21, 37] width 43 height 13
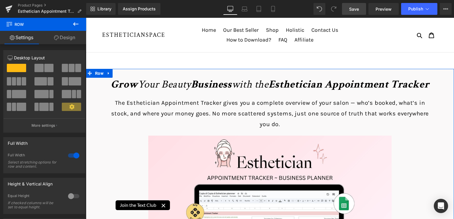
click at [63, 39] on link "Design" at bounding box center [64, 37] width 43 height 13
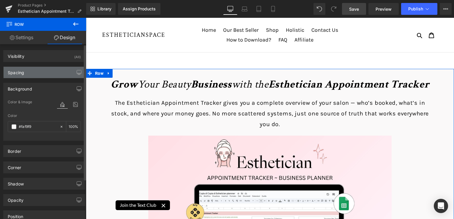
click at [32, 74] on div "Spacing" at bounding box center [44, 72] width 81 height 11
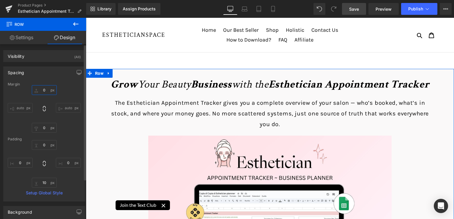
click at [42, 92] on input "0" at bounding box center [44, 90] width 25 height 10
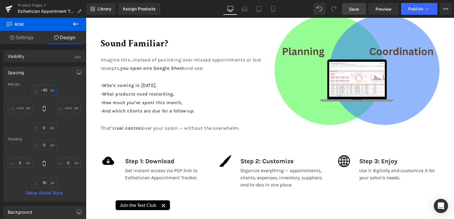
scroll to position [936, 0]
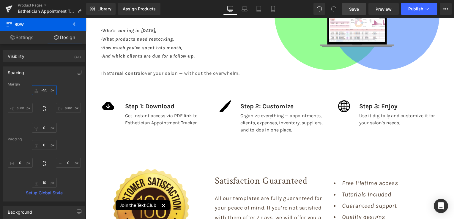
type input "-55"
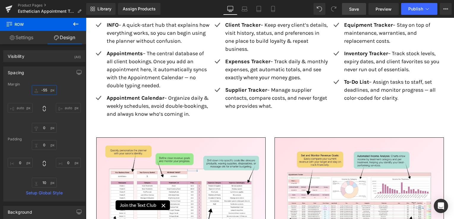
scroll to position [1120, 0]
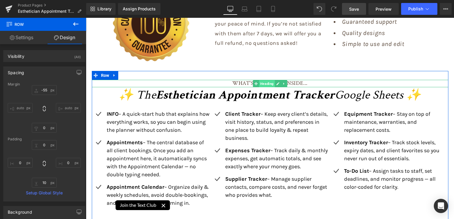
click at [265, 81] on span "Heading" at bounding box center [267, 83] width 16 height 7
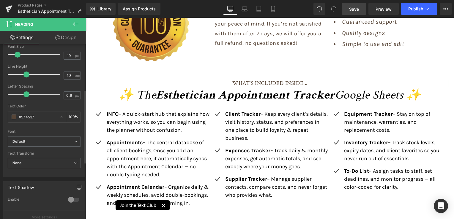
scroll to position [119, 0]
click at [12, 116] on span at bounding box center [14, 116] width 5 height 5
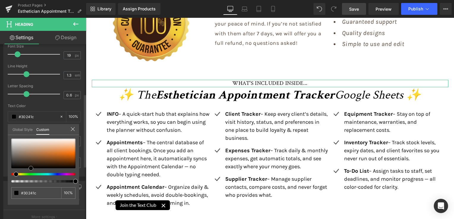
drag, startPoint x: 27, startPoint y: 158, endPoint x: 33, endPoint y: 173, distance: 15.6
click at [33, 173] on div at bounding box center [43, 161] width 64 height 44
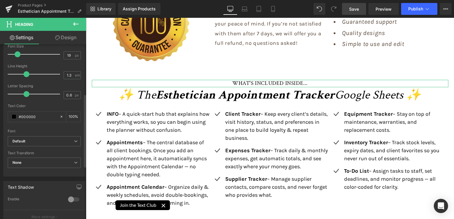
click at [60, 34] on link "Design" at bounding box center [65, 37] width 43 height 13
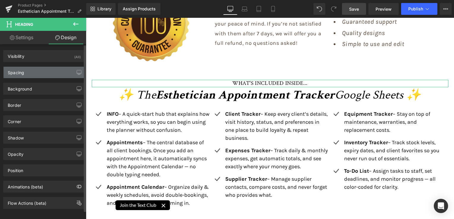
click at [45, 75] on div "Spacing" at bounding box center [44, 72] width 81 height 11
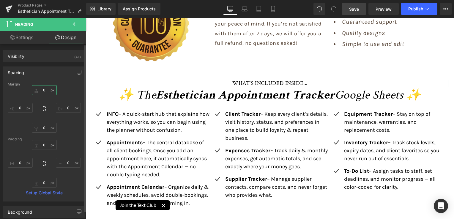
click at [44, 88] on input "0" at bounding box center [44, 90] width 25 height 10
click at [44, 124] on input "0" at bounding box center [44, 128] width 25 height 10
type input "10"
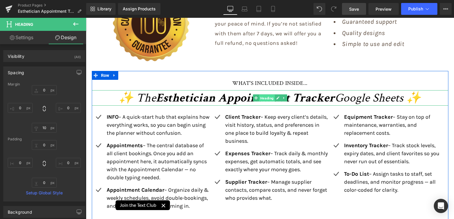
click at [260, 99] on span "Heading" at bounding box center [267, 98] width 16 height 7
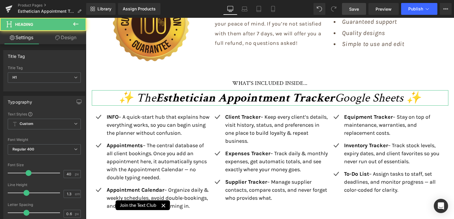
click at [64, 36] on link "Design" at bounding box center [65, 37] width 43 height 13
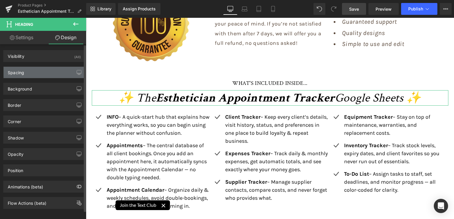
click at [26, 72] on div "Spacing" at bounding box center [44, 72] width 81 height 11
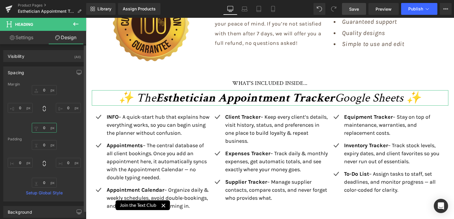
click at [45, 128] on input "0" at bounding box center [44, 128] width 25 height 10
type input "20"
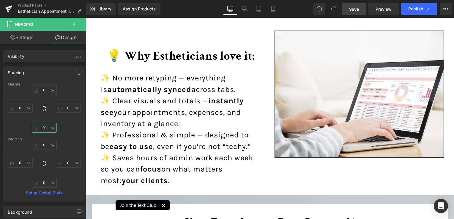
scroll to position [2525, 0]
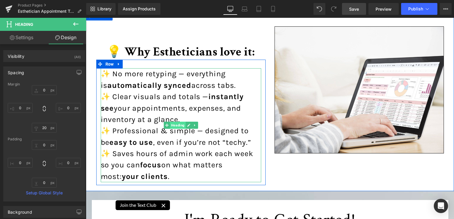
click at [179, 127] on span "Heading" at bounding box center [178, 125] width 16 height 7
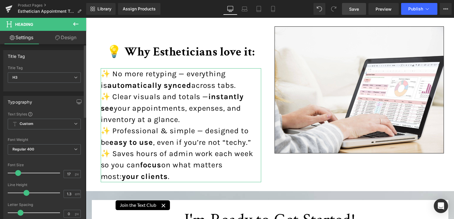
click at [18, 173] on span at bounding box center [18, 173] width 6 height 6
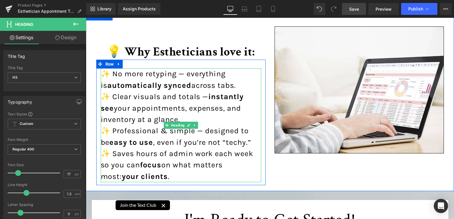
click at [175, 102] on div "✨ No more retyping — everything is automatically synced across tabs. ✨ Clear vi…" at bounding box center [181, 125] width 160 height 114
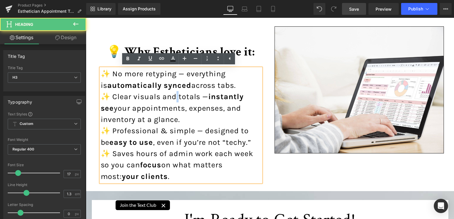
click at [175, 102] on div "✨ No more retyping — everything is automatically synced across tabs. ✨ Clear vi…" at bounding box center [181, 125] width 160 height 114
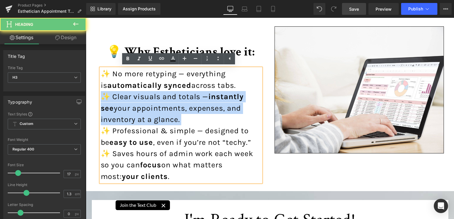
click at [175, 102] on div "✨ No more retyping — everything is automatically synced across tabs. ✨ Clear vi…" at bounding box center [181, 125] width 160 height 114
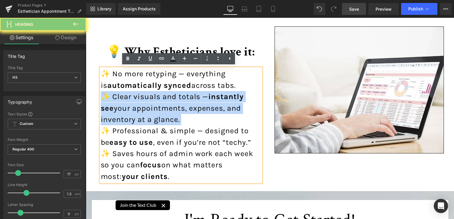
click at [175, 102] on div "✨ No more retyping — everything is automatically synced across tabs. ✨ Clear vi…" at bounding box center [181, 125] width 160 height 114
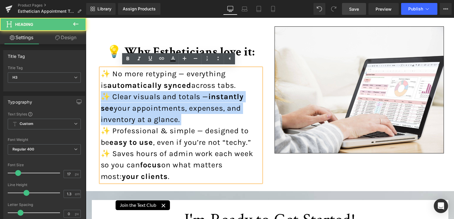
click at [177, 107] on span "✨ Clear visuals and totals — instantly see your appointments, expenses, and inv…" at bounding box center [172, 107] width 143 height 31
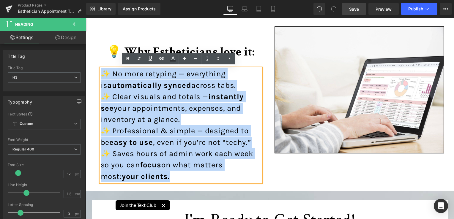
drag, startPoint x: 150, startPoint y: 178, endPoint x: 93, endPoint y: 77, distance: 115.6
click at [93, 77] on div "💡 Why Estheticians love it: Heading ✨ No more retyping — everything is automati…" at bounding box center [181, 102] width 178 height 165
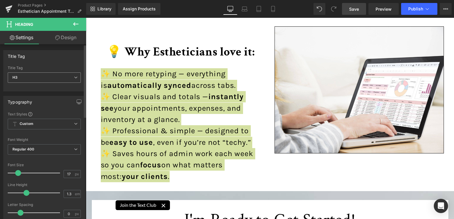
click at [57, 76] on span "H3" at bounding box center [44, 77] width 73 height 10
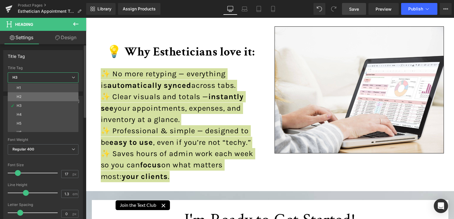
click at [33, 97] on li "H2" at bounding box center [44, 96] width 73 height 9
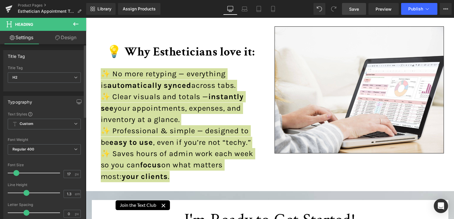
drag, startPoint x: 18, startPoint y: 172, endPoint x: 14, endPoint y: 171, distance: 3.6
click at [14, 171] on span at bounding box center [16, 173] width 6 height 6
click at [358, 9] on span "Save" at bounding box center [354, 9] width 10 height 6
